Goal: Task Accomplishment & Management: Manage account settings

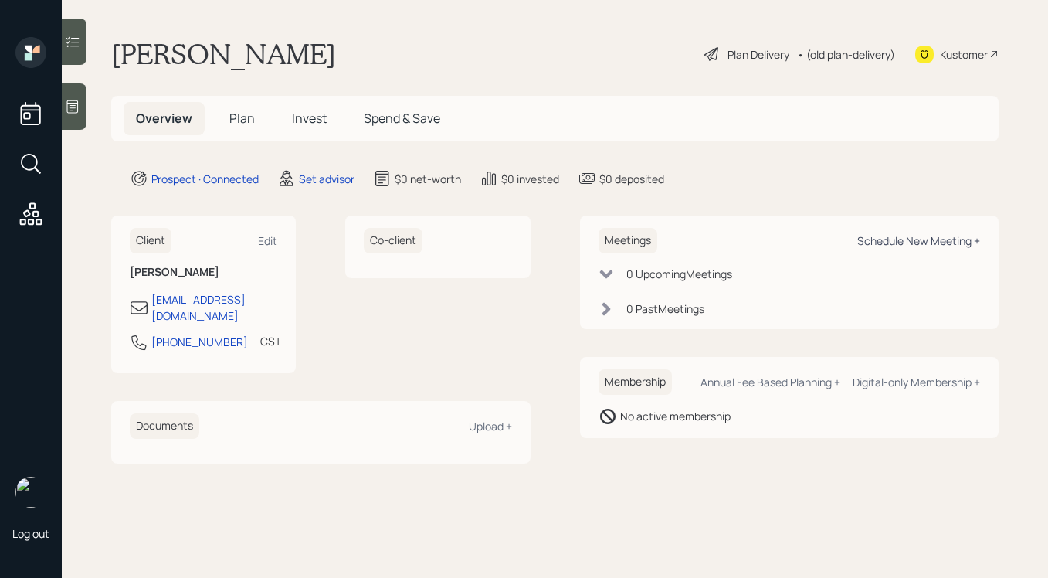
click at [869, 233] on div "Schedule New Meeting +" at bounding box center [918, 240] width 123 height 15
select select "round-[PERSON_NAME]"
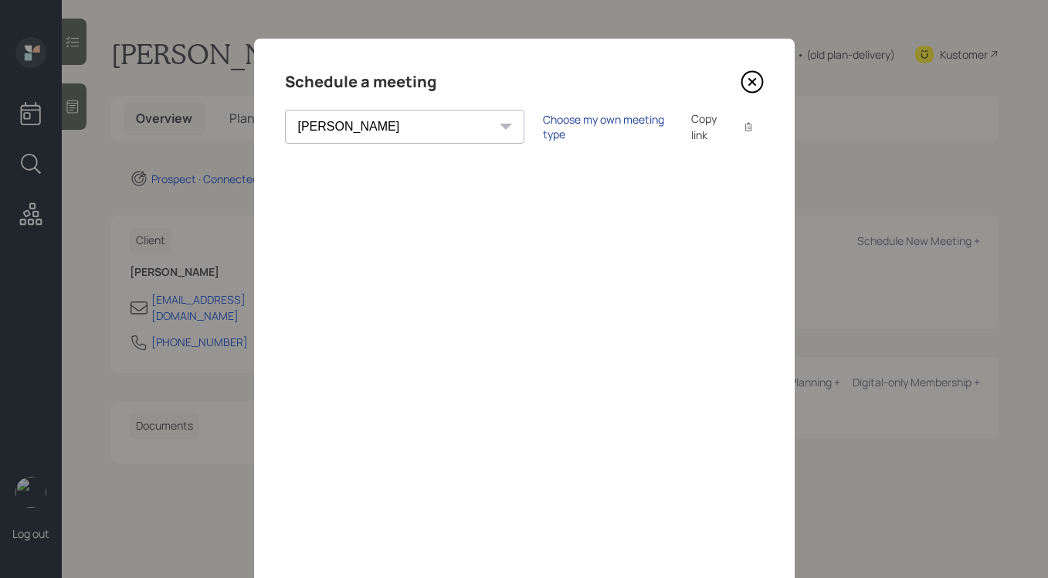
click at [543, 131] on div "Choose my own meeting type" at bounding box center [608, 126] width 130 height 29
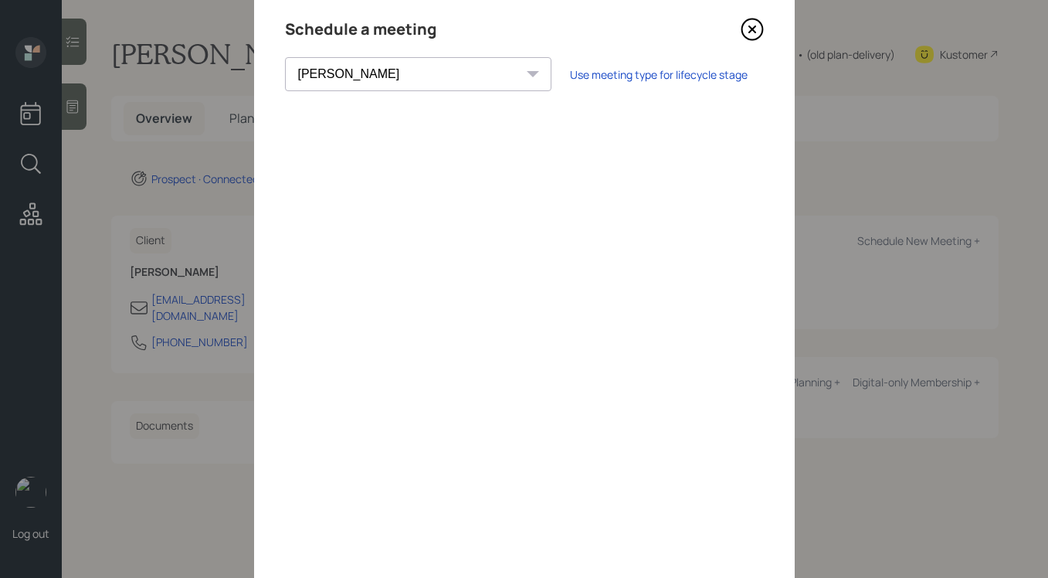
scroll to position [64, 0]
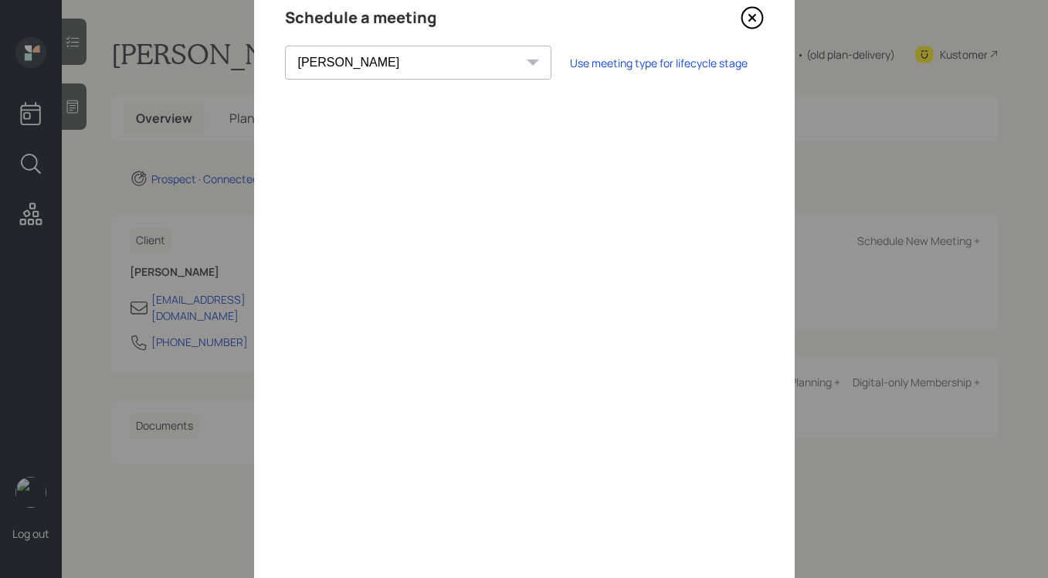
click at [754, 11] on icon at bounding box center [752, 17] width 23 height 23
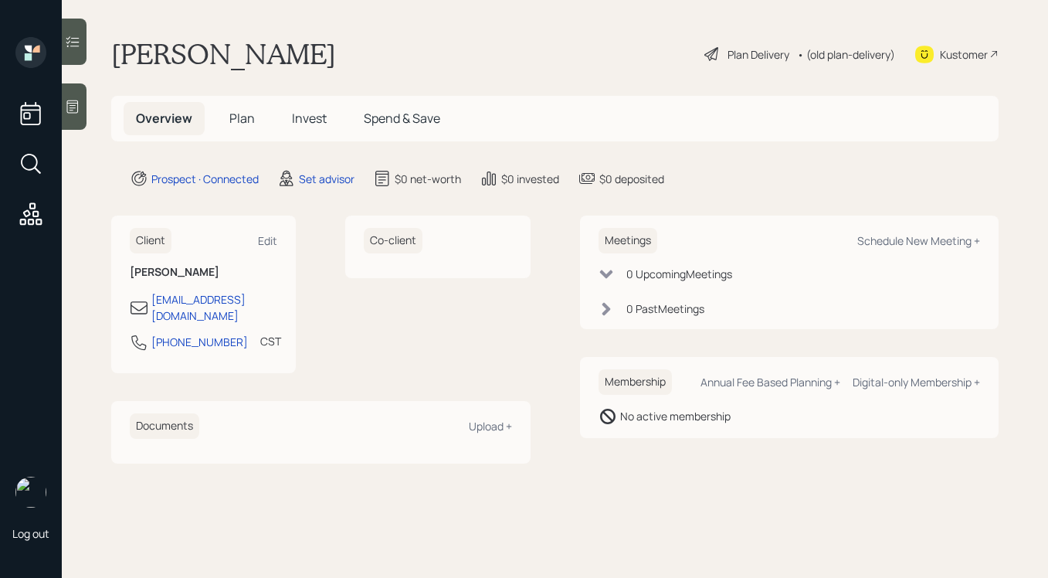
click at [450, 117] on h5 "Spend & Save" at bounding box center [401, 118] width 101 height 33
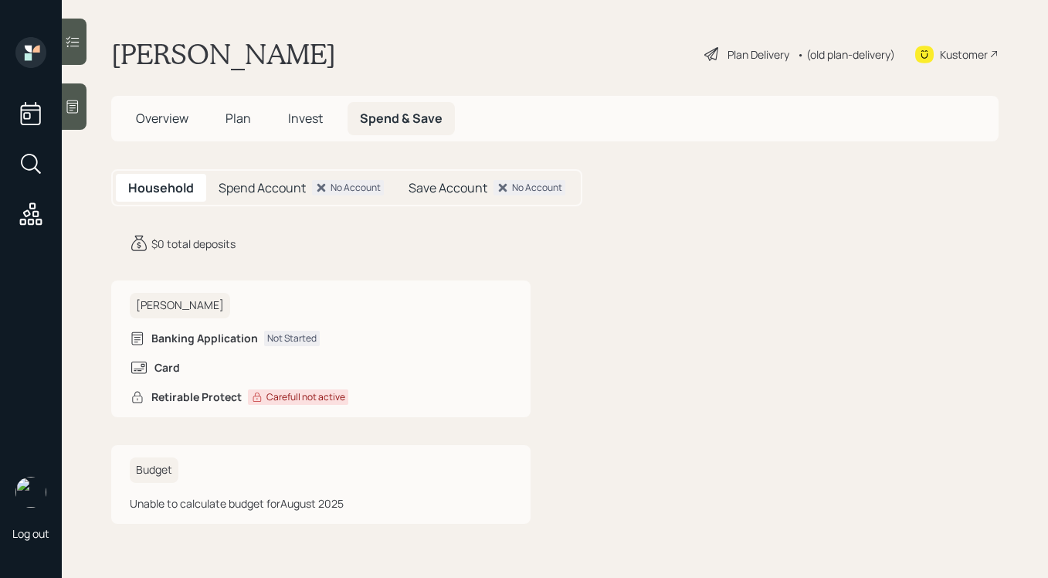
click at [165, 114] on span "Overview" at bounding box center [162, 118] width 53 height 17
